Goal: Register for event/course

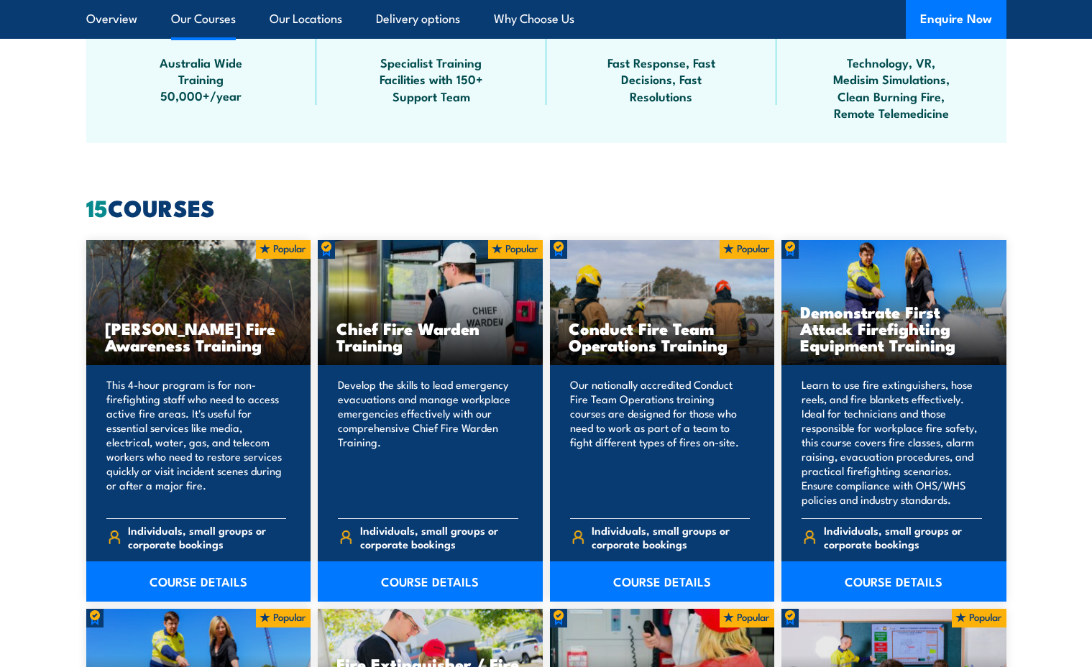
scroll to position [983, 0]
click at [900, 579] on link "COURSE DETAILS" at bounding box center [893, 581] width 225 height 40
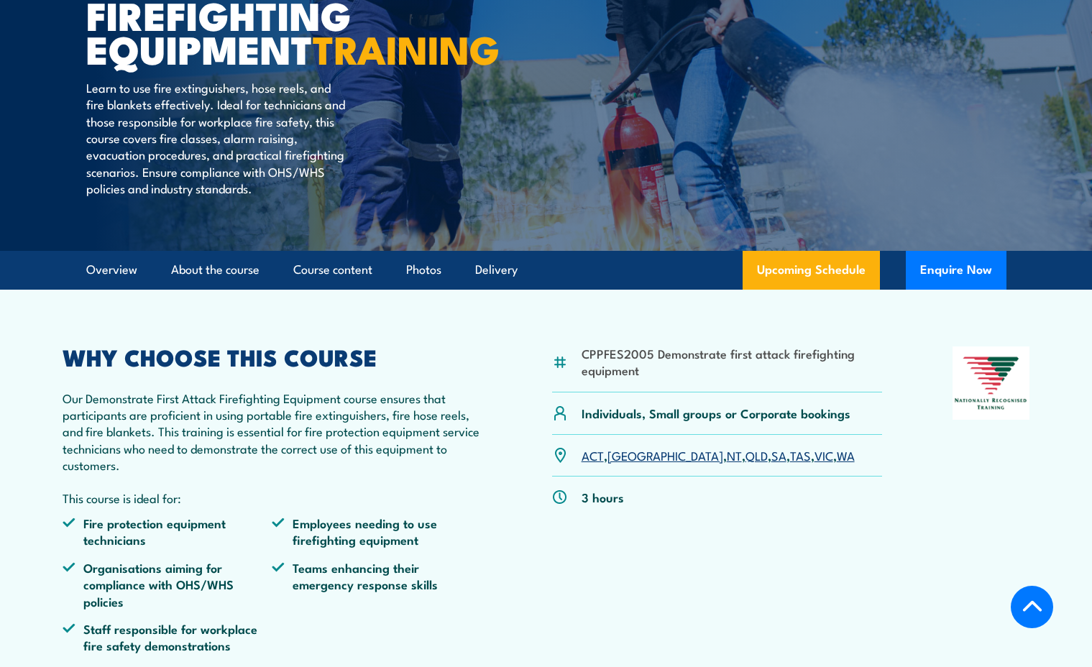
scroll to position [291, 0]
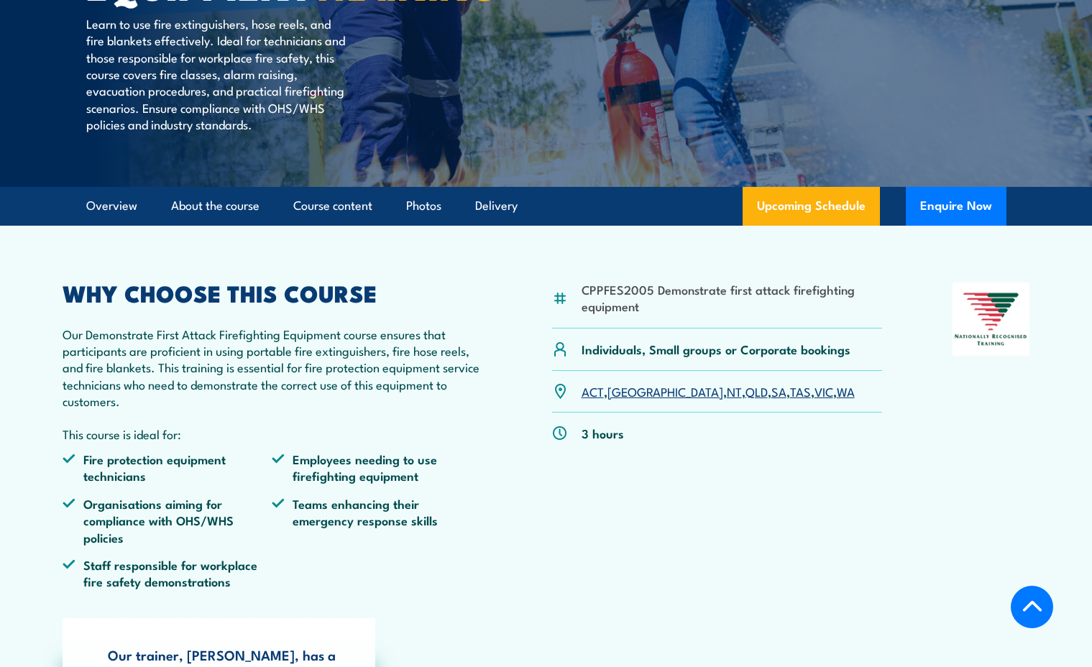
click at [627, 400] on link "[GEOGRAPHIC_DATA]" at bounding box center [665, 390] width 116 height 17
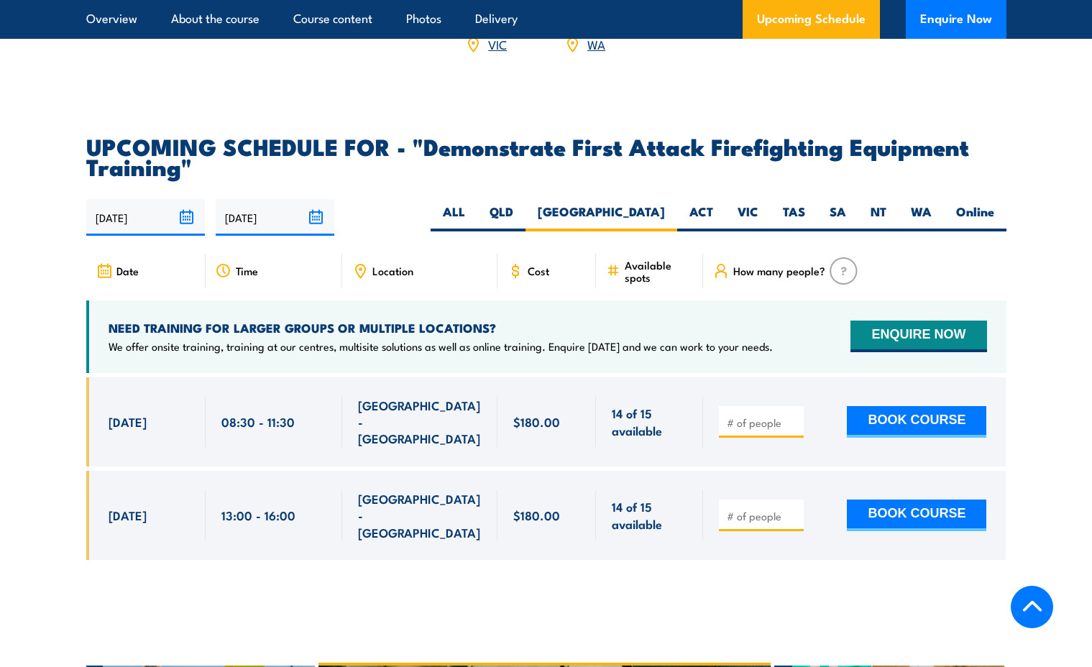
scroll to position [2606, 0]
